Goal: Information Seeking & Learning: Check status

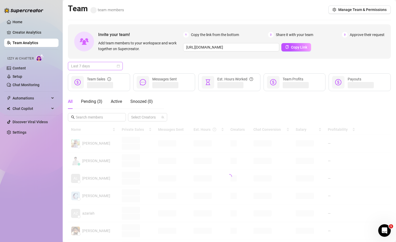
click at [113, 62] on span "Last 7 days" at bounding box center [95, 66] width 49 height 8
click at [89, 77] on div "Last 24 hours" at bounding box center [95, 77] width 47 height 6
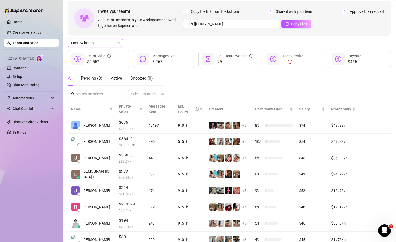
scroll to position [21, 0]
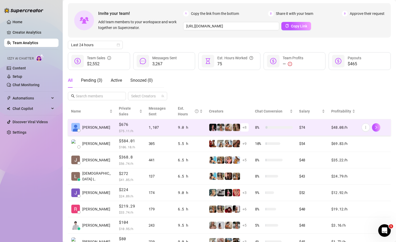
click at [119, 122] on span "$676" at bounding box center [130, 125] width 23 height 6
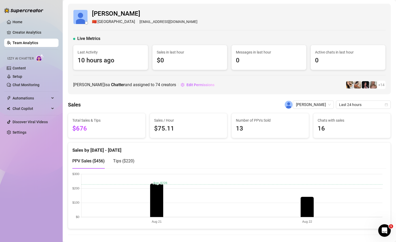
click at [21, 41] on link "Team Analytics" at bounding box center [26, 43] width 26 height 4
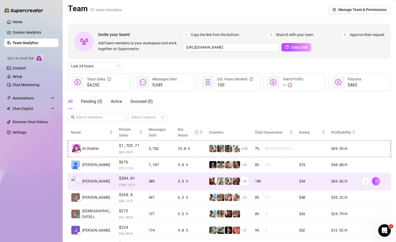
click at [119, 175] on span "$584.01" at bounding box center [130, 178] width 23 height 6
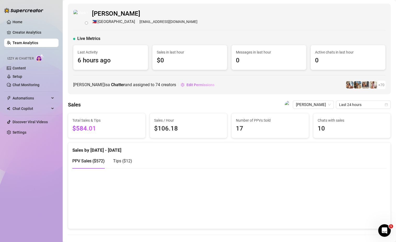
click at [25, 43] on link "Team Analytics" at bounding box center [26, 43] width 26 height 4
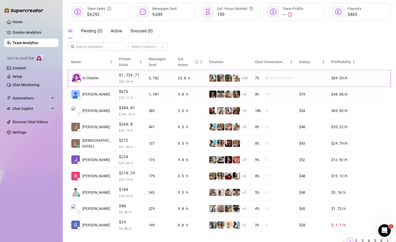
scroll to position [70, 0]
